Goal: Check status: Check status

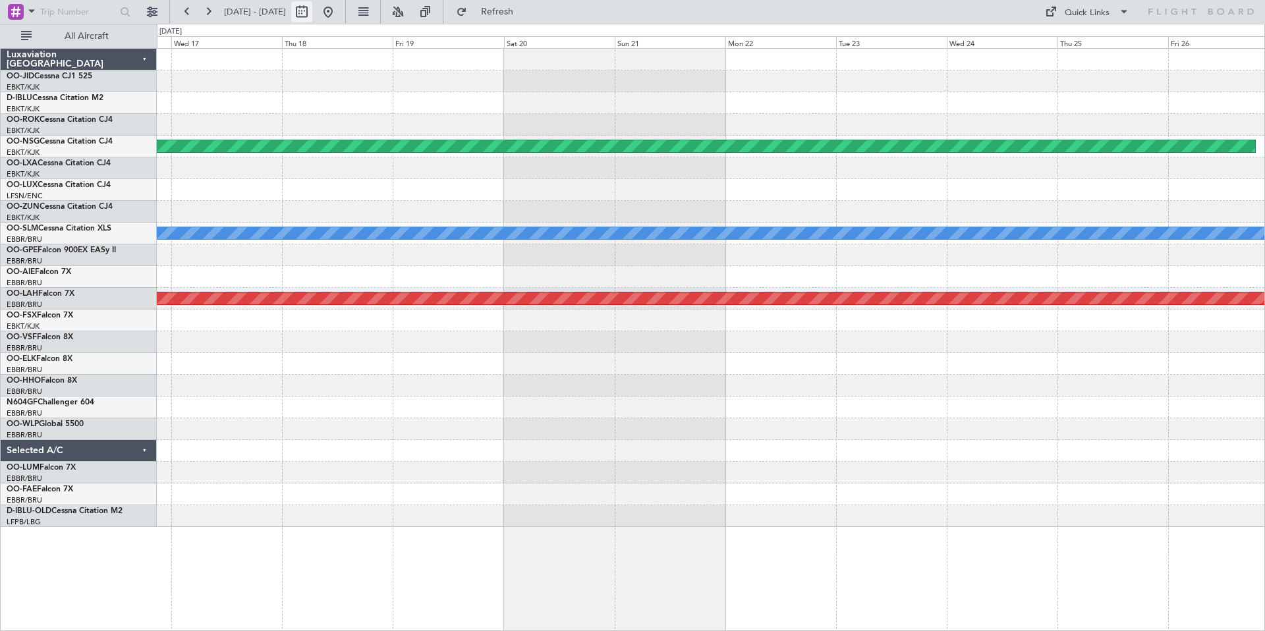
click at [312, 11] on button at bounding box center [301, 11] width 21 height 21
select select "9"
select select "2025"
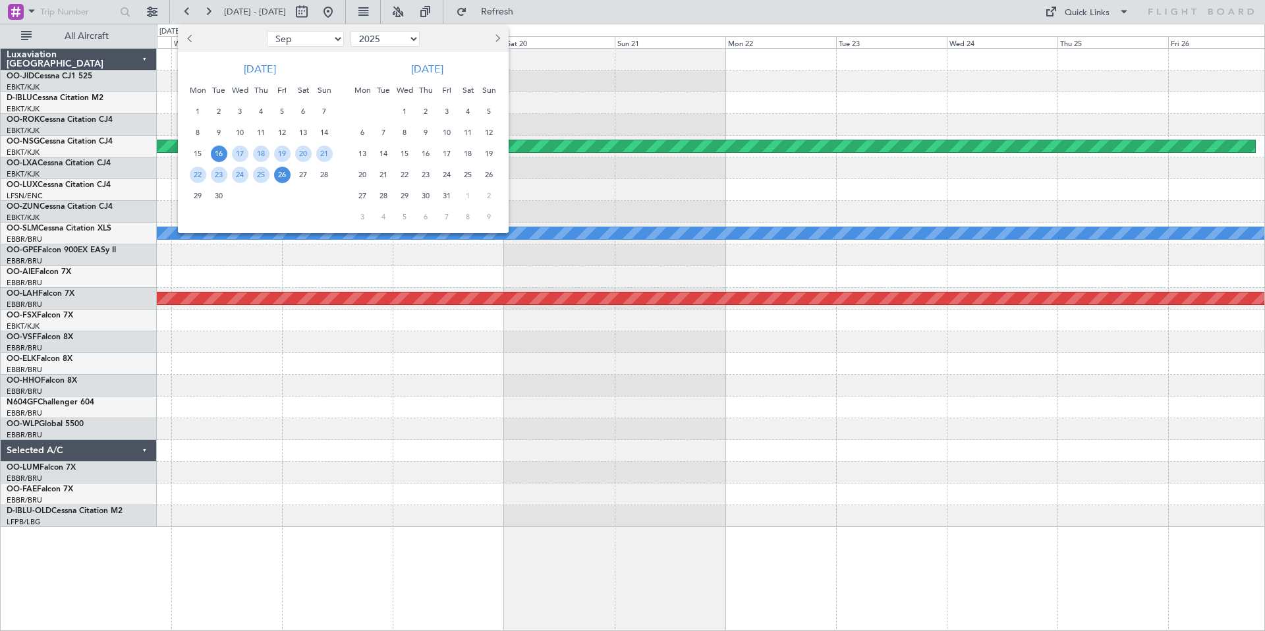
click at [499, 35] on button "Next month" at bounding box center [497, 38] width 14 height 21
select select "10"
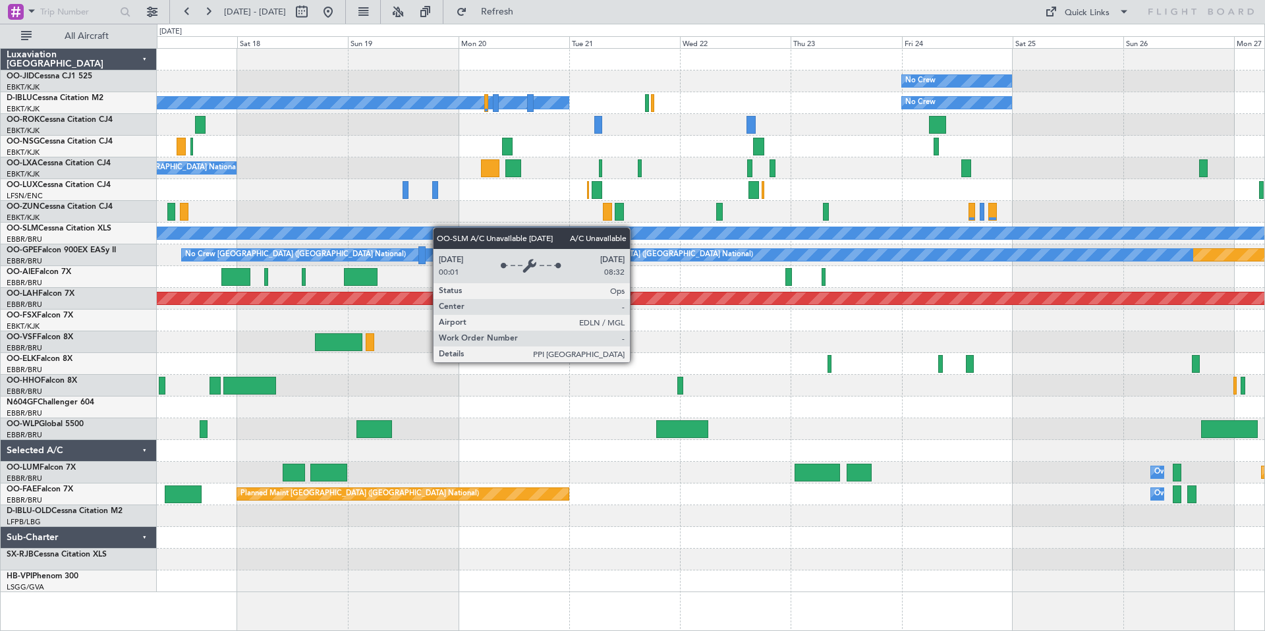
click at [422, 229] on div "No Crew Planned Maint [GEOGRAPHIC_DATA]-[GEOGRAPHIC_DATA] No Crew Kortrijk-[GEO…" at bounding box center [711, 321] width 1108 height 544
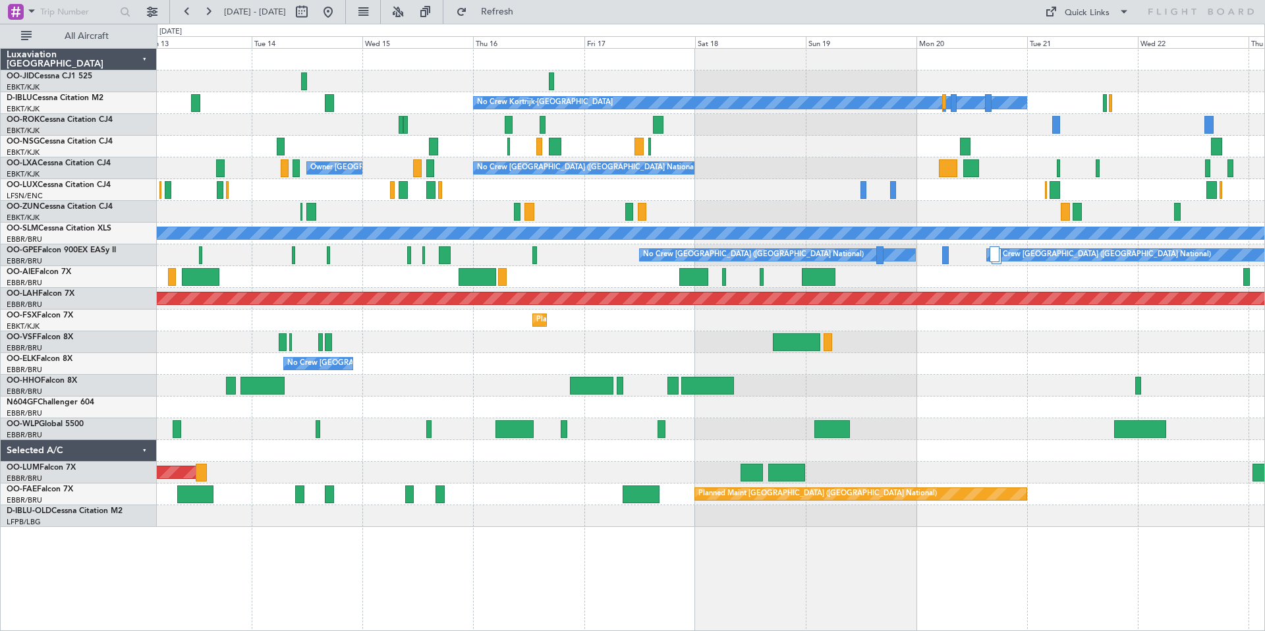
click at [935, 117] on div at bounding box center [711, 125] width 1108 height 22
